Goal: Navigation & Orientation: Find specific page/section

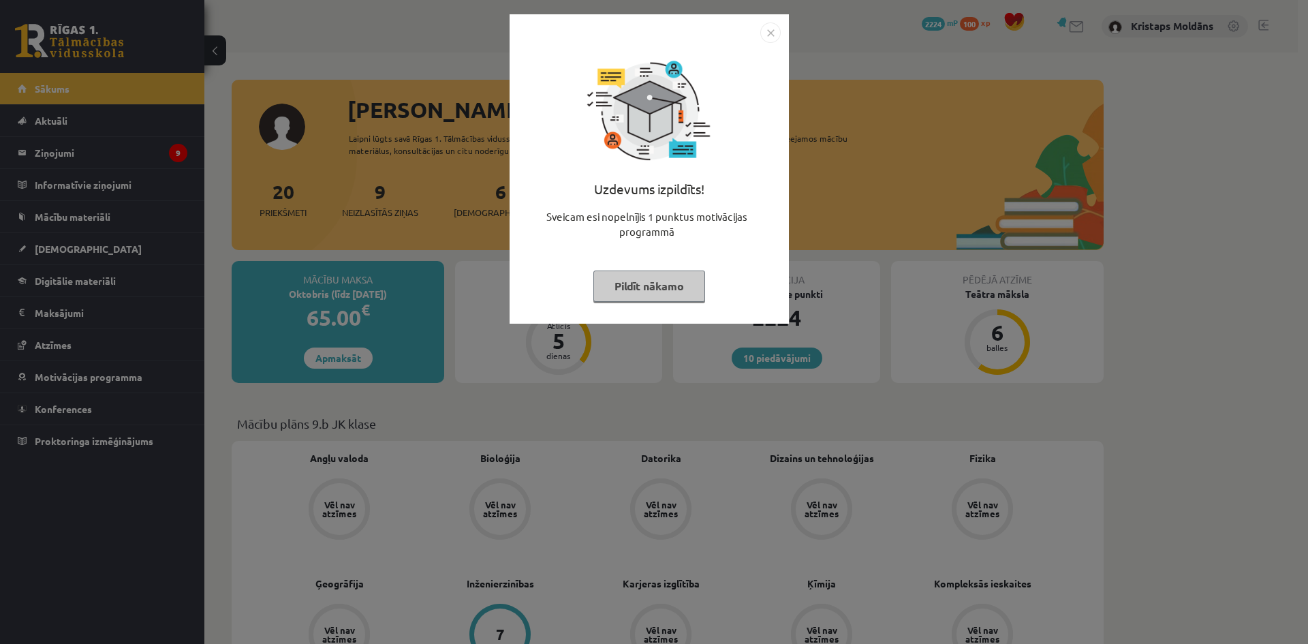
click at [772, 29] on img "Close" at bounding box center [771, 32] width 20 height 20
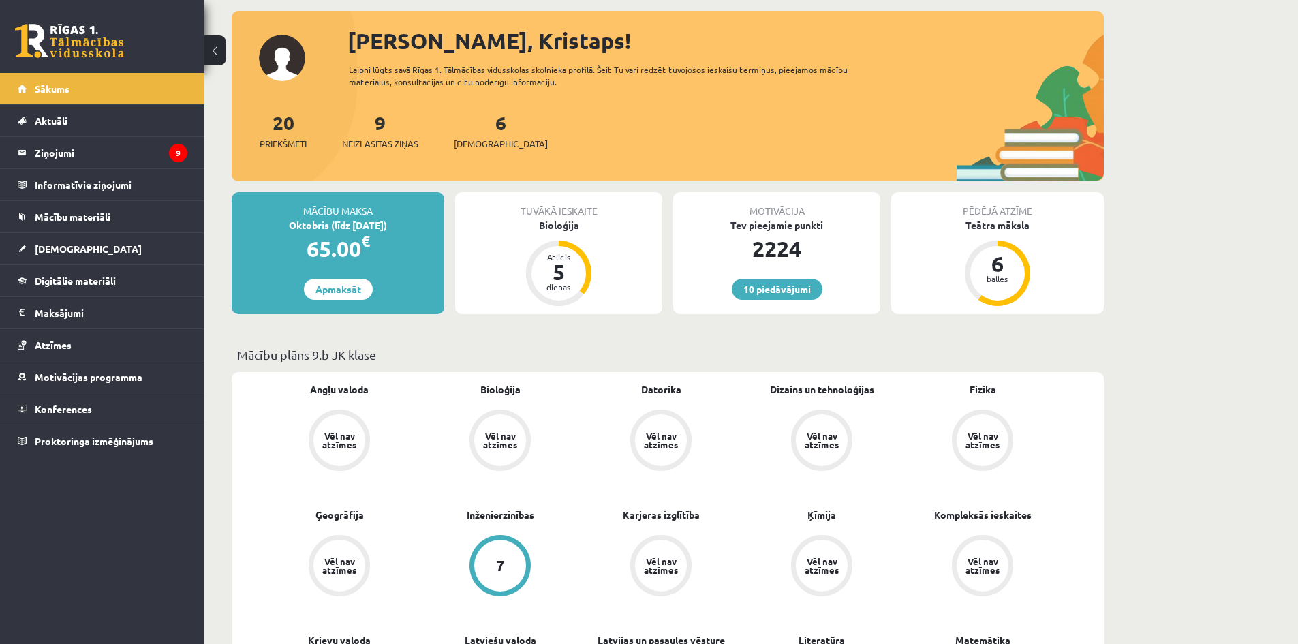
scroll to position [68, 0]
click at [61, 245] on span "[DEMOGRAPHIC_DATA]" at bounding box center [88, 249] width 107 height 12
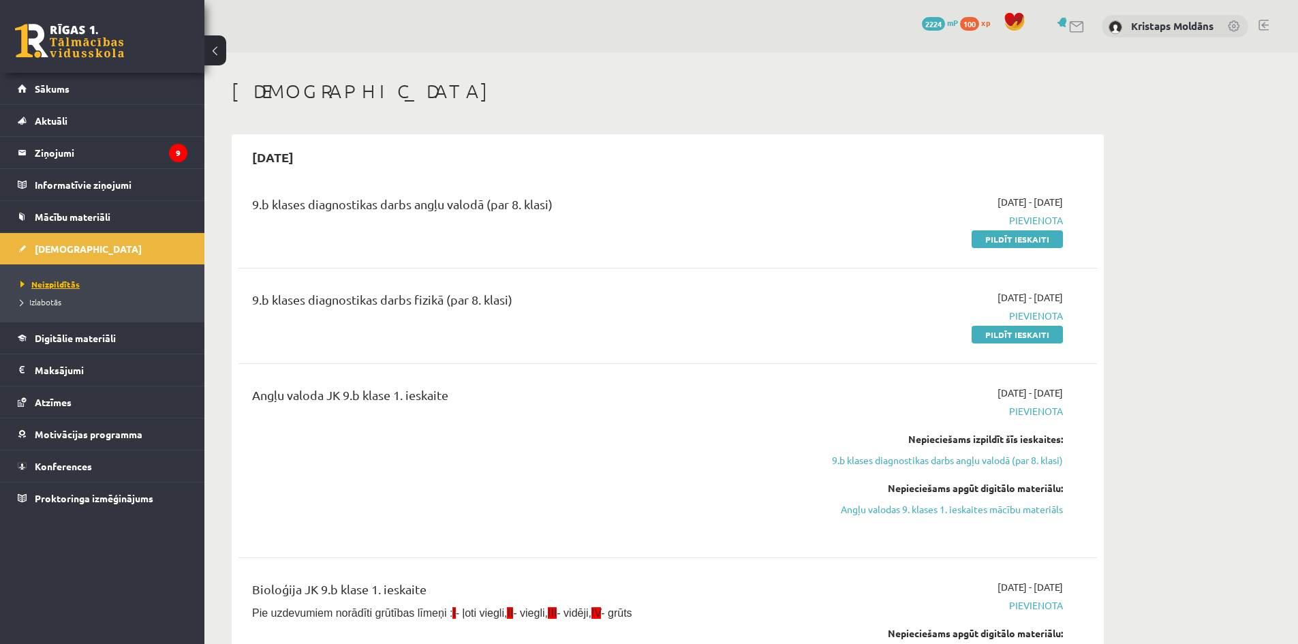
click at [43, 282] on span "Neizpildītās" at bounding box center [49, 284] width 59 height 11
click at [62, 155] on legend "Ziņojumi 9" at bounding box center [111, 152] width 153 height 31
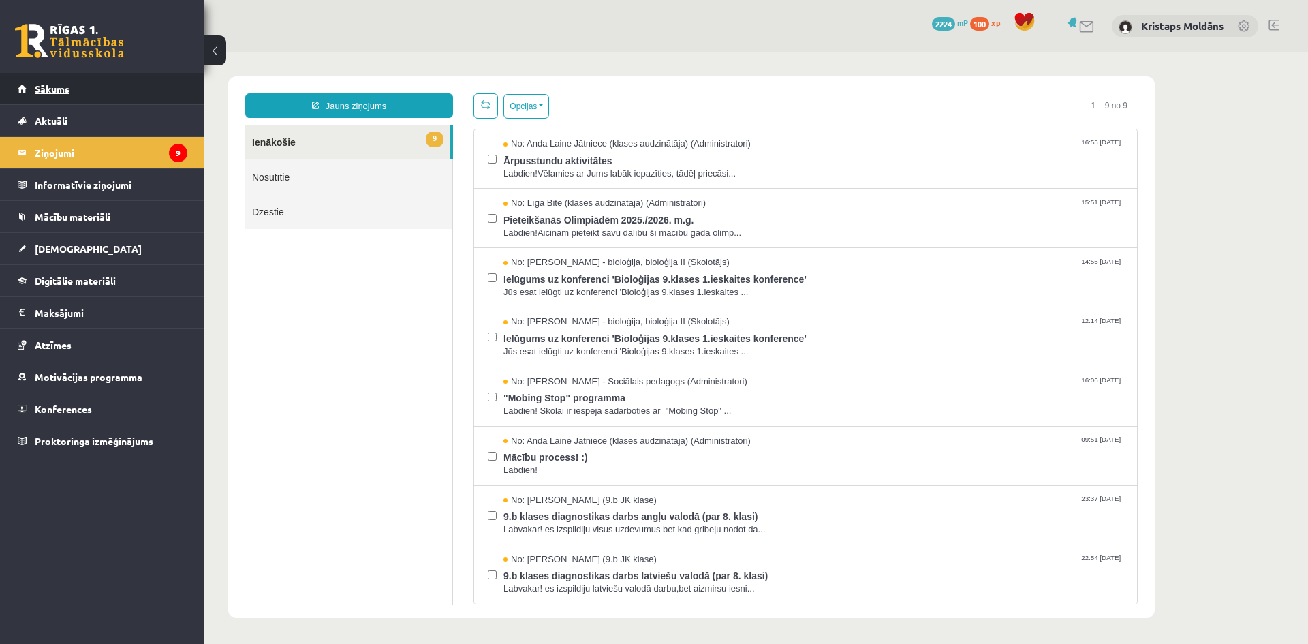
click at [47, 89] on span "Sākums" at bounding box center [52, 88] width 35 height 12
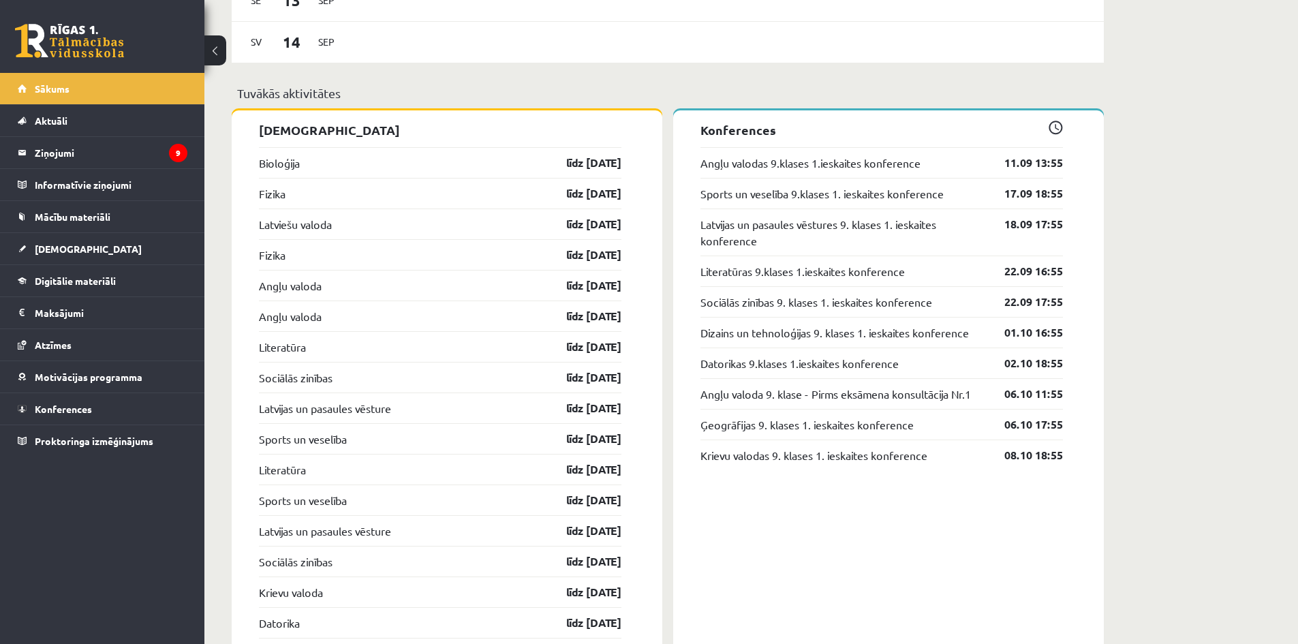
scroll to position [1363, 0]
